Goal: Information Seeking & Learning: Learn about a topic

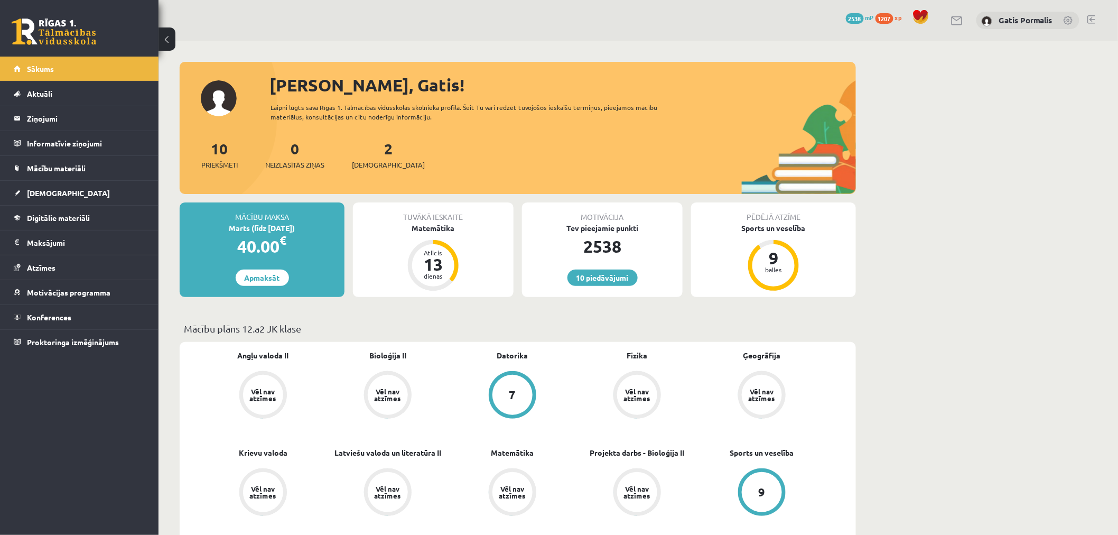
click at [81, 35] on link at bounding box center [54, 31] width 85 height 26
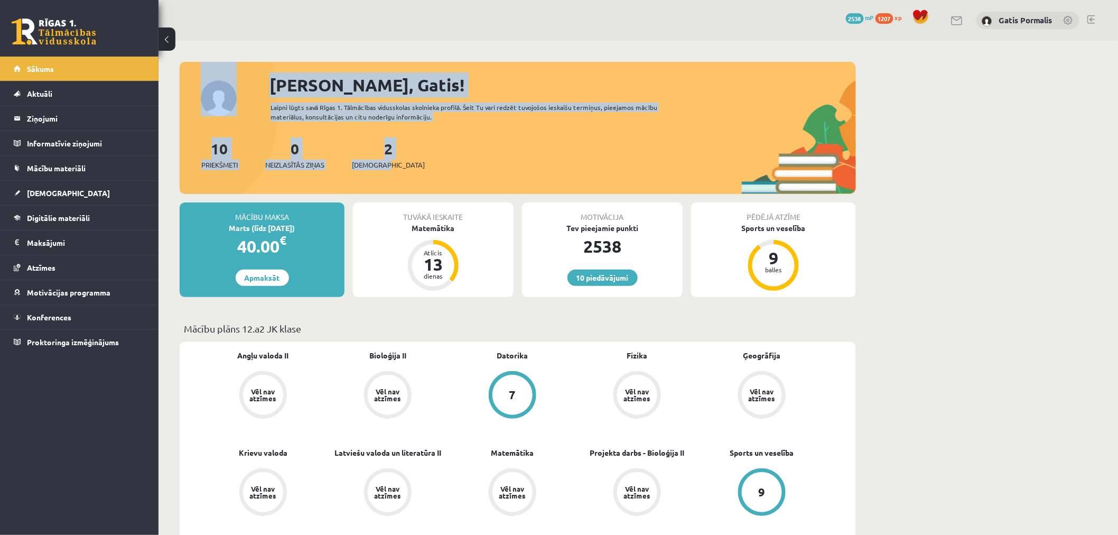
drag, startPoint x: 541, startPoint y: 159, endPoint x: 194, endPoint y: 60, distance: 361.2
click at [484, 157] on div "10 Priekšmeti 0 Neizlasītās ziņas 2 Ieskaites" at bounding box center [518, 165] width 677 height 57
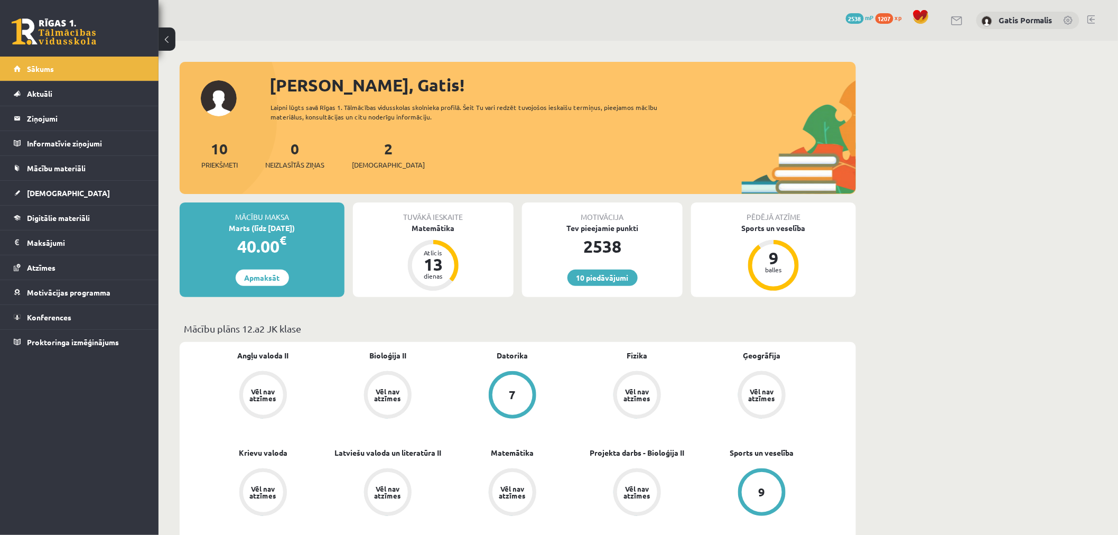
drag, startPoint x: 463, startPoint y: 134, endPoint x: 240, endPoint y: 80, distance: 229.6
click at [240, 80] on div "[PERSON_NAME], Gatis! Laipni lūgts savā Rīgas 1. Tālmācības vidusskolas skolnie…" at bounding box center [518, 133] width 677 height 122
click at [520, 147] on div "10 Priekšmeti 0 Neizlasītās ziņas 2 Ieskaites" at bounding box center [518, 165] width 677 height 57
click at [1089, 22] on link at bounding box center [1092, 19] width 8 height 8
click at [71, 28] on link at bounding box center [54, 31] width 85 height 26
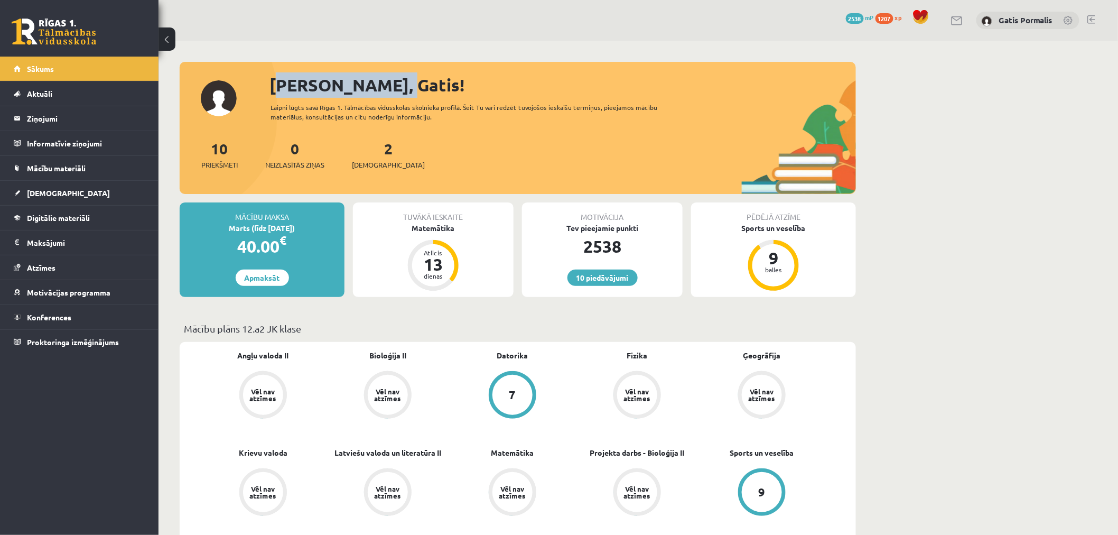
drag, startPoint x: 267, startPoint y: 81, endPoint x: 413, endPoint y: 82, distance: 145.9
click at [413, 82] on div "[PERSON_NAME], Gatis! Laipni lūgts savā Rīgas 1. Tālmācības vidusskolas skolnie…" at bounding box center [518, 133] width 677 height 122
click at [413, 82] on div "[PERSON_NAME], Gatis!" at bounding box center [563, 84] width 587 height 25
drag, startPoint x: 411, startPoint y: 82, endPoint x: 263, endPoint y: 81, distance: 148.5
click at [263, 81] on div "[PERSON_NAME], Gatis! Laipni lūgts savā Rīgas 1. Tālmācības vidusskolas skolnie…" at bounding box center [518, 133] width 677 height 122
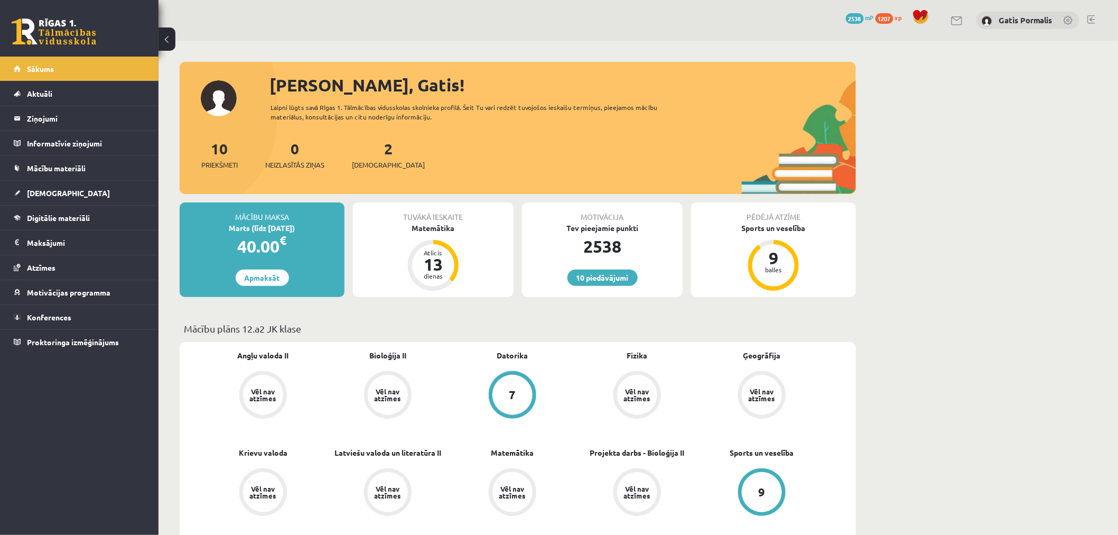
click at [318, 67] on div at bounding box center [518, 67] width 677 height 11
drag, startPoint x: 270, startPoint y: 81, endPoint x: 425, endPoint y: 83, distance: 155.9
click at [434, 81] on div "[PERSON_NAME], Gatis!" at bounding box center [563, 84] width 587 height 25
click at [423, 84] on div "[PERSON_NAME], Gatis!" at bounding box center [563, 84] width 587 height 25
drag, startPoint x: 395, startPoint y: 84, endPoint x: 261, endPoint y: 71, distance: 134.3
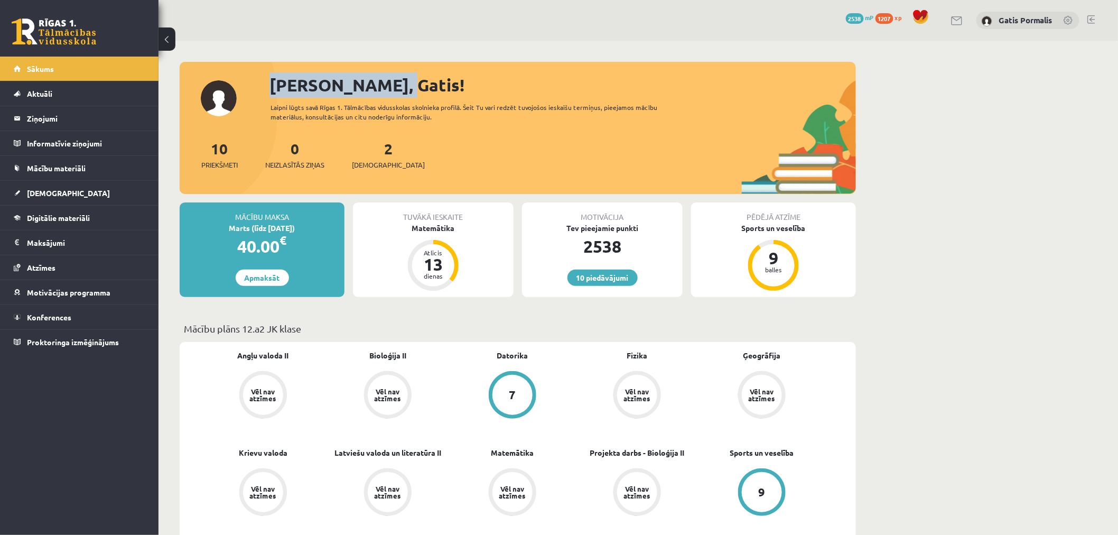
click at [261, 71] on div "[PERSON_NAME], Gatis! Laipni lūgts savā Rīgas 1. Tālmācības vidusskolas skolnie…" at bounding box center [518, 128] width 677 height 132
click at [398, 64] on div at bounding box center [518, 67] width 677 height 11
click at [396, 74] on div "[PERSON_NAME], Gatis!" at bounding box center [563, 84] width 587 height 25
drag, startPoint x: 339, startPoint y: 86, endPoint x: 245, endPoint y: 85, distance: 93.6
click at [245, 85] on div "[PERSON_NAME], Gatis! Laipni lūgts savā Rīgas 1. Tālmācības vidusskolas skolnie…" at bounding box center [518, 133] width 677 height 122
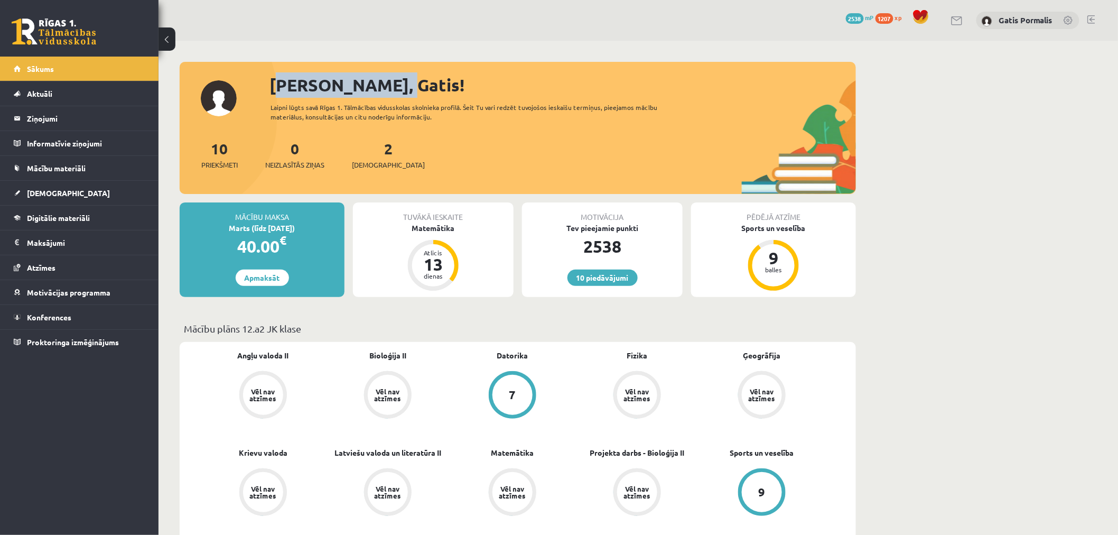
click at [386, 76] on div "[PERSON_NAME], Gatis!" at bounding box center [563, 84] width 587 height 25
drag, startPoint x: 385, startPoint y: 78, endPoint x: 247, endPoint y: 84, distance: 137.5
click at [238, 86] on div "[PERSON_NAME], Gatis! Laipni lūgts savā Rīgas 1. Tālmācības vidusskolas skolnie…" at bounding box center [518, 133] width 677 height 122
click at [384, 77] on div "[PERSON_NAME], Gatis!" at bounding box center [563, 84] width 587 height 25
click at [97, 116] on legend "Ziņojumi 0" at bounding box center [86, 118] width 118 height 24
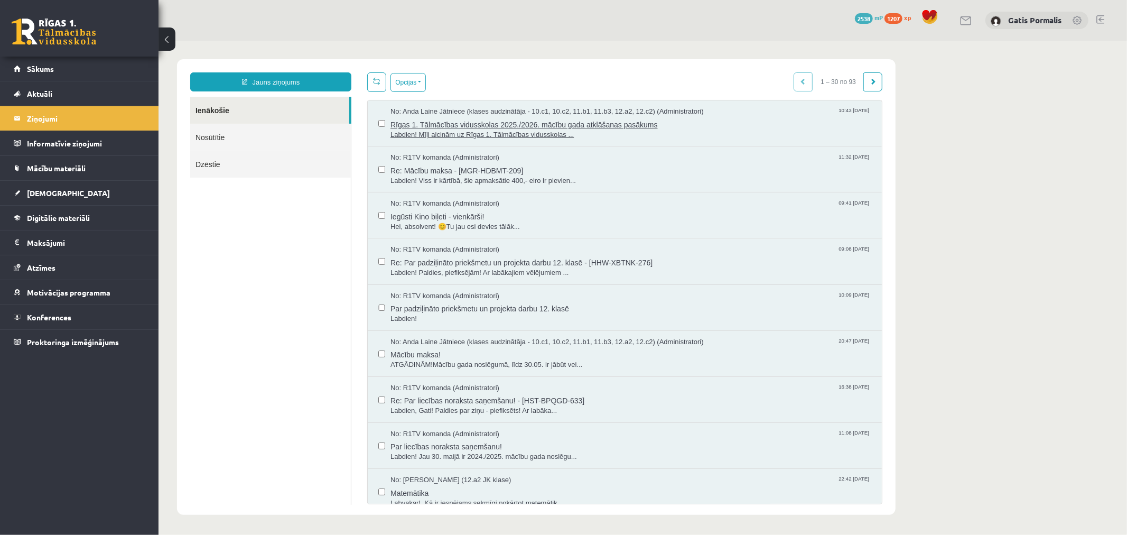
click at [571, 134] on span "Labdien! Mīļi aicinām uz Rīgas 1. Tālmācības vidusskolas ..." at bounding box center [630, 134] width 481 height 10
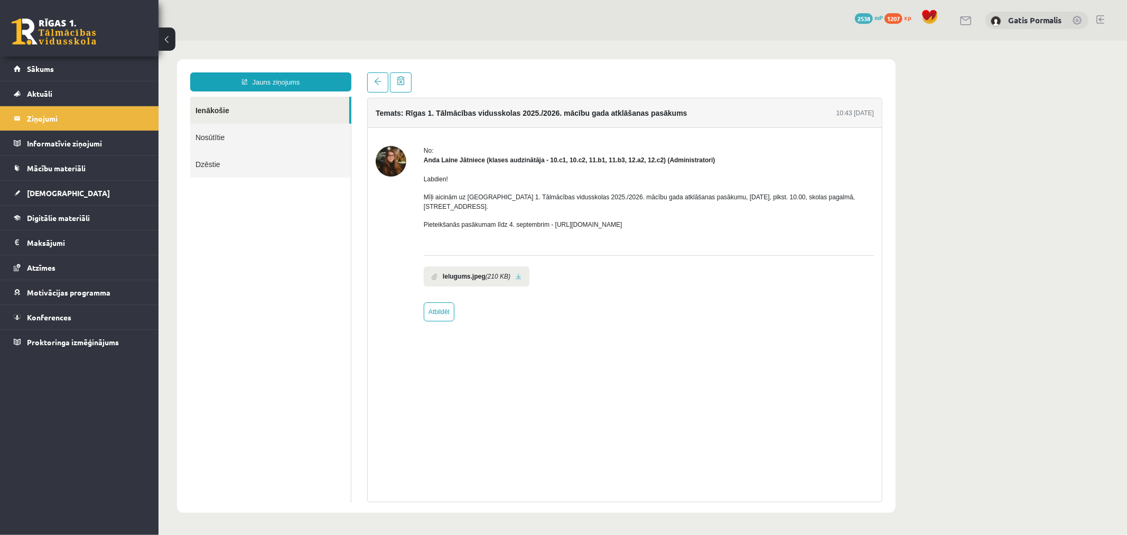
drag, startPoint x: 536, startPoint y: 198, endPoint x: 709, endPoint y: 201, distance: 172.9
click at [709, 201] on div "Labdien! Mīļi aicinām uz Rīgas 1. Tālmācības vidusskolas 2025./2026. mācību gad…" at bounding box center [648, 205] width 450 height 82
click at [691, 209] on div "Labdien! Mīļi aicinām uz Rīgas 1. Tālmācības vidusskolas 2025./2026. mācību gad…" at bounding box center [648, 205] width 450 height 82
click at [635, 219] on p "Pieteikšanās pasākumam līdz 4. septembrim - [URL][DOMAIN_NAME]" at bounding box center [648, 224] width 450 height 10
click at [620, 219] on p "Pieteikšanās pasākumam līdz 4. septembrim - [URL][DOMAIN_NAME]" at bounding box center [648, 224] width 450 height 10
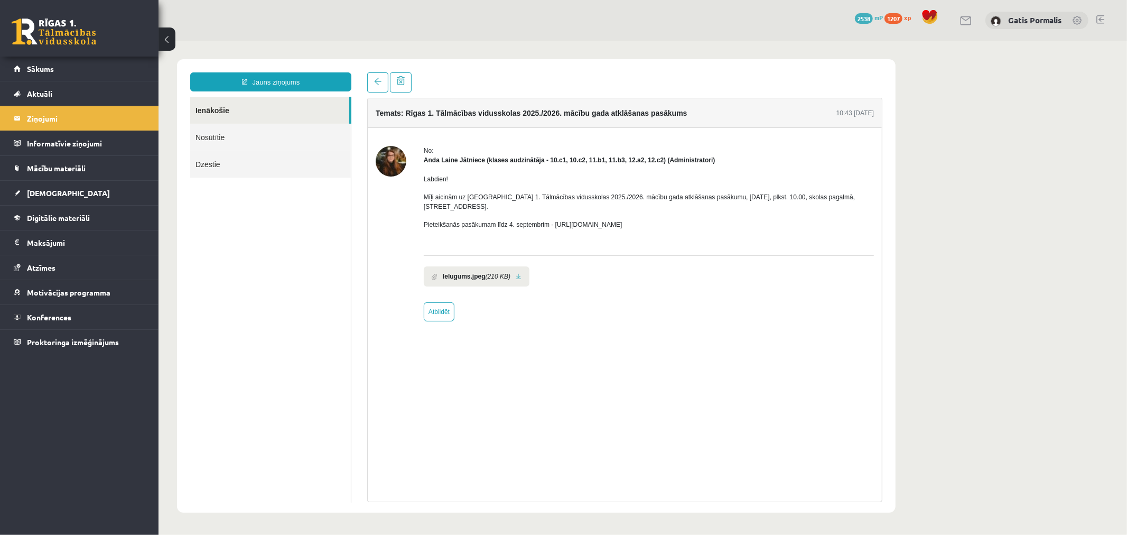
drag, startPoint x: 545, startPoint y: 215, endPoint x: 701, endPoint y: 215, distance: 155.4
click at [701, 219] on p "Pieteikšanās pasākumam līdz 4. septembrim - [URL][DOMAIN_NAME]" at bounding box center [648, 224] width 450 height 10
click at [620, 219] on p "Pieteikšanās pasākumam līdz 4. septembrim - [URL][DOMAIN_NAME]" at bounding box center [648, 224] width 450 height 10
drag, startPoint x: 554, startPoint y: 217, endPoint x: 693, endPoint y: 216, distance: 138.5
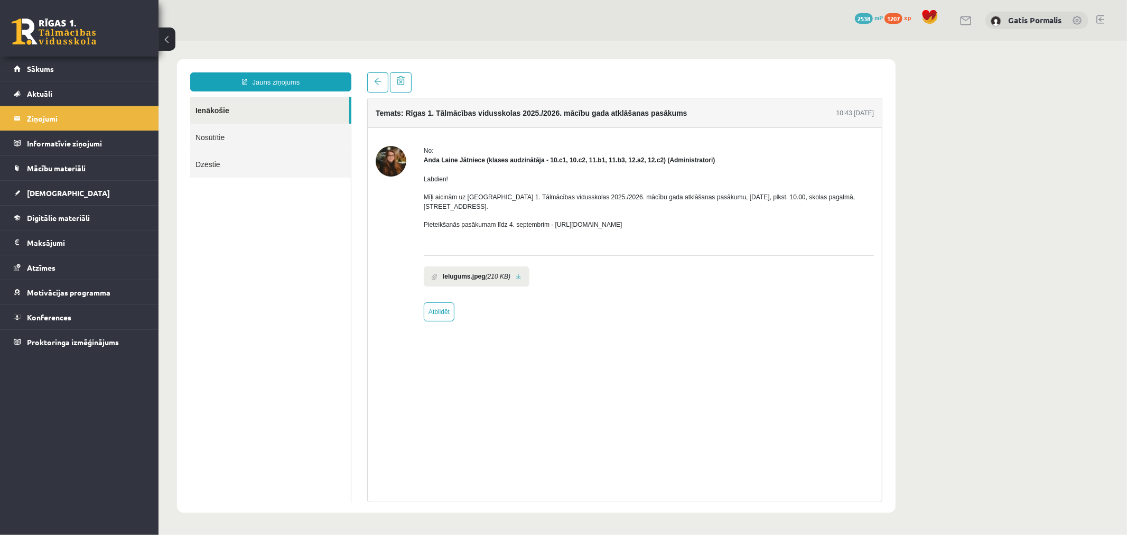
click at [693, 219] on p "Pieteikšanās pasākumam līdz 4. septembrim - [URL][DOMAIN_NAME]" at bounding box center [648, 224] width 450 height 10
copy p "[URL][DOMAIN_NAME]"
